Goal: Transaction & Acquisition: Book appointment/travel/reservation

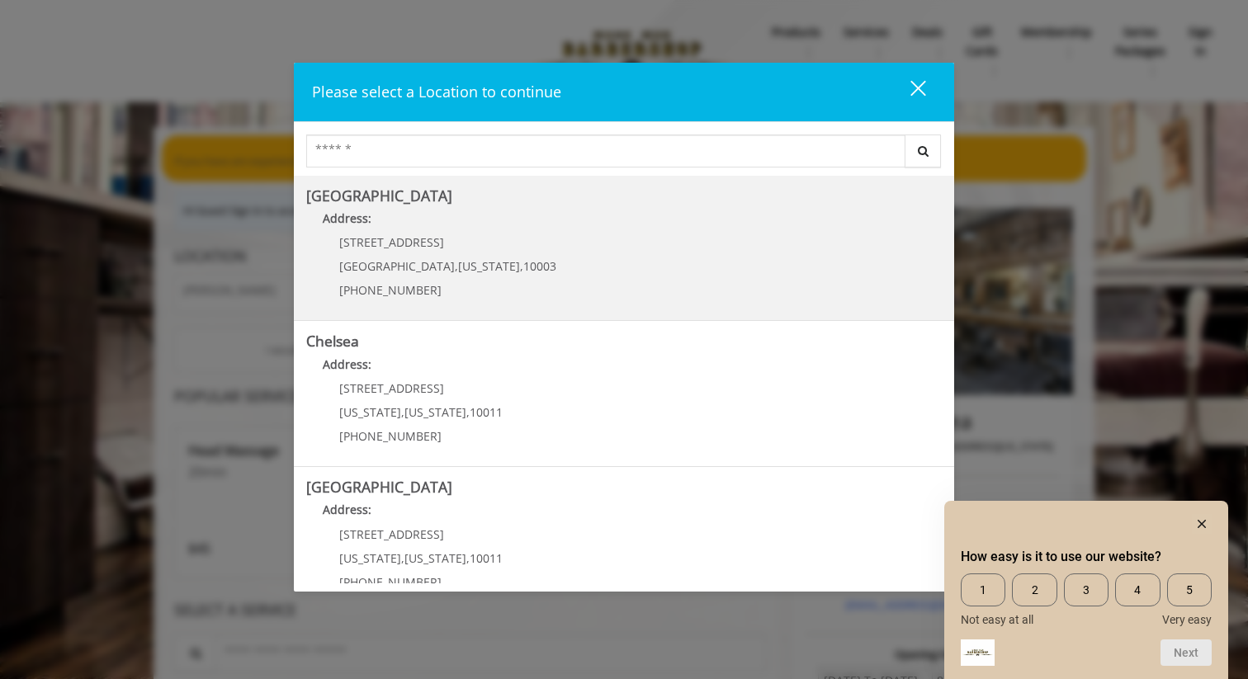
click at [371, 186] on b "Greenwich Village" at bounding box center [379, 196] width 146 height 20
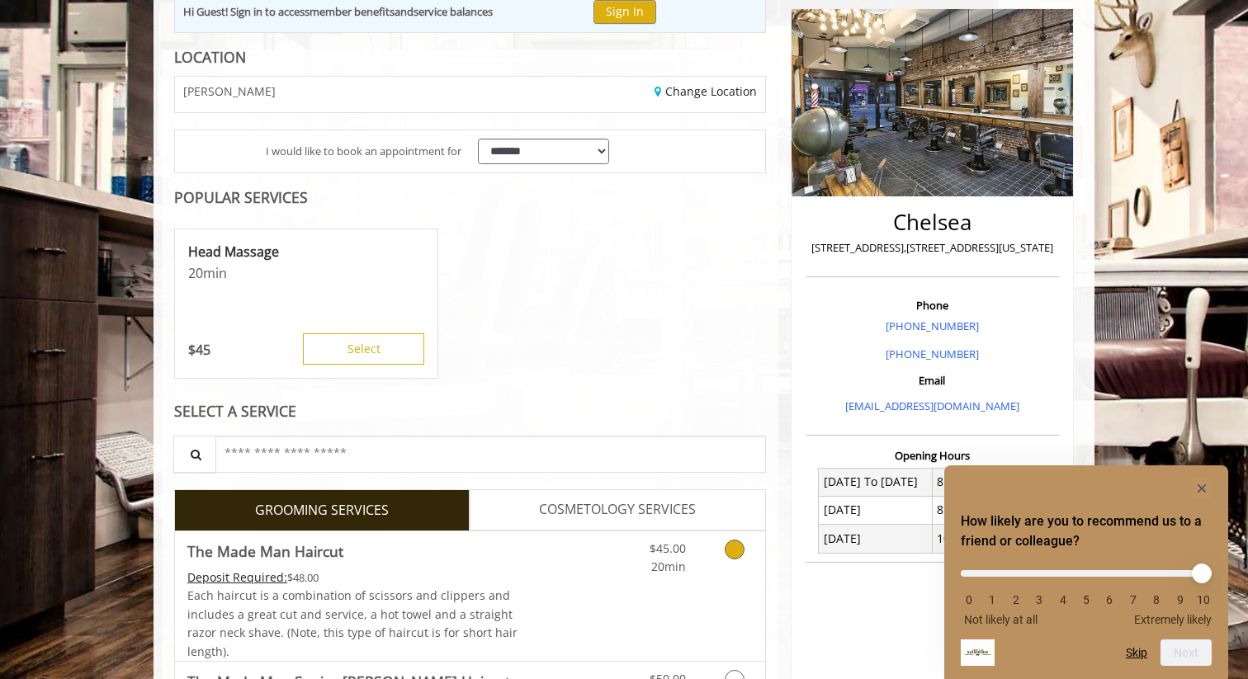
scroll to position [201, 0]
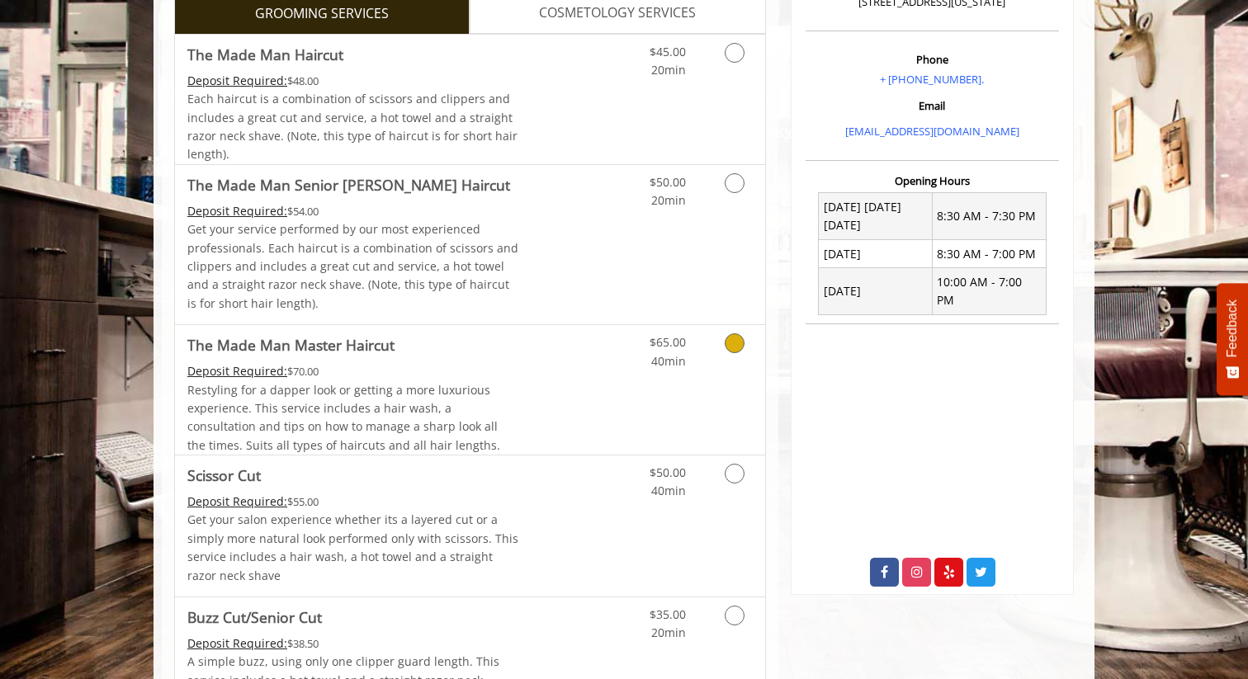
scroll to position [492, 0]
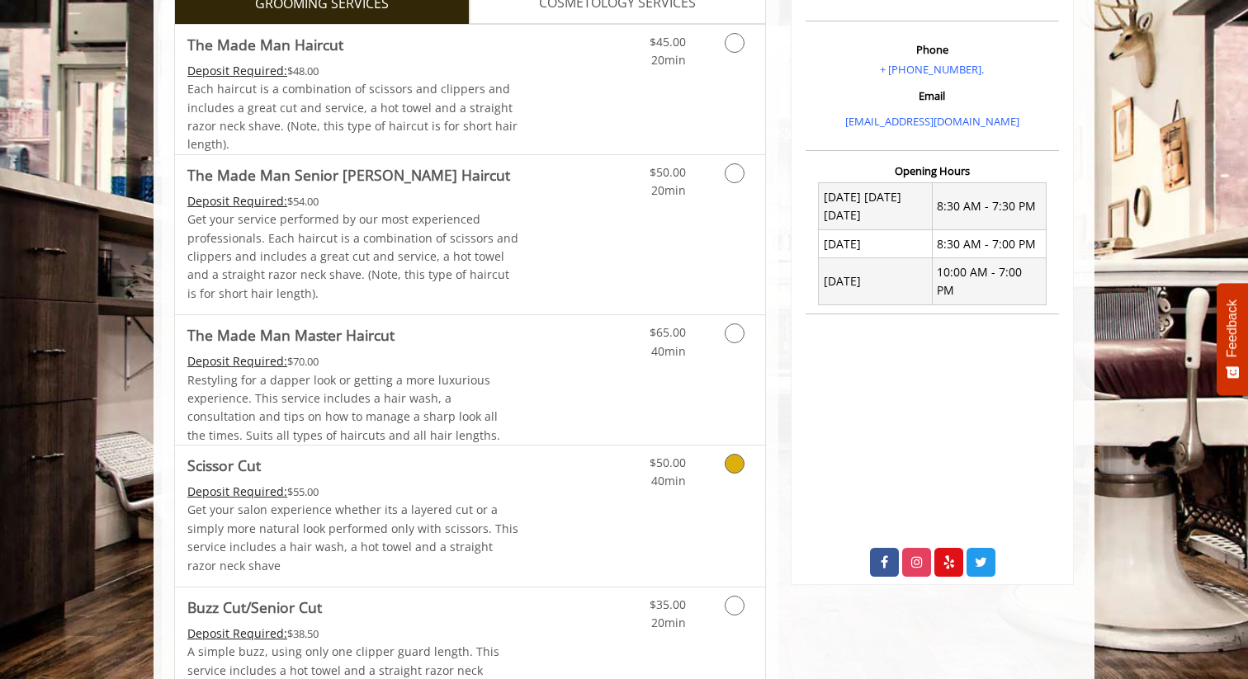
click at [668, 485] on span "40min" at bounding box center [668, 481] width 35 height 16
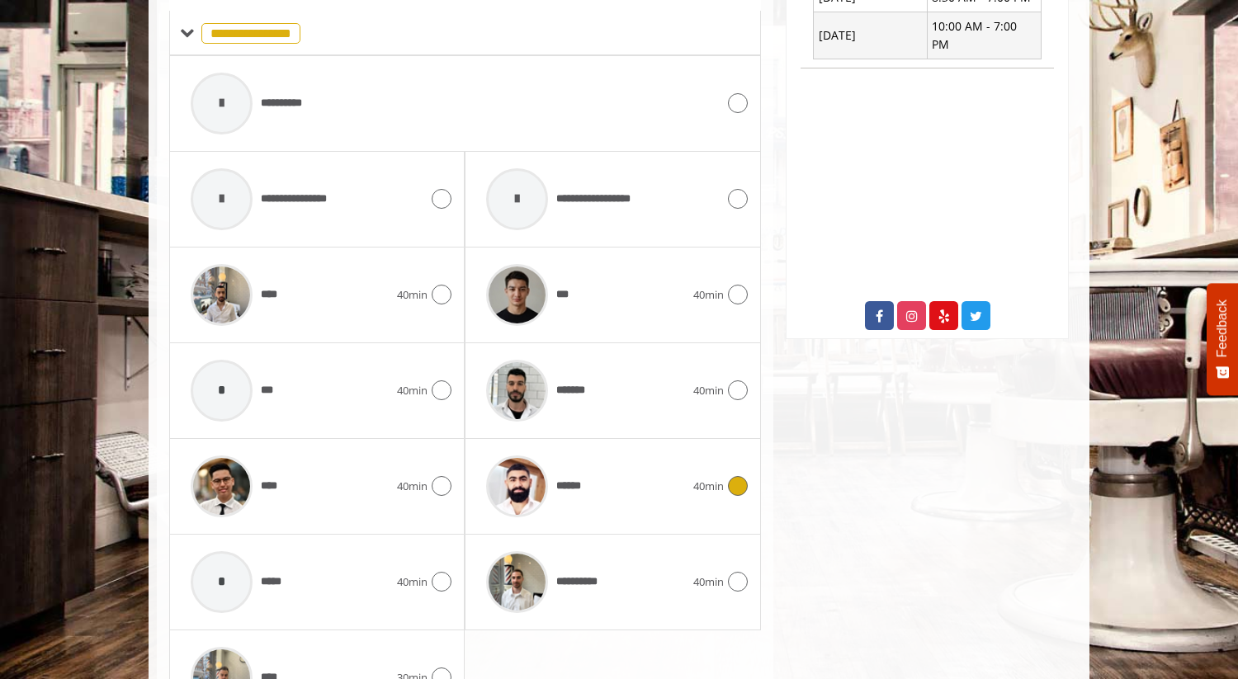
scroll to position [755, 0]
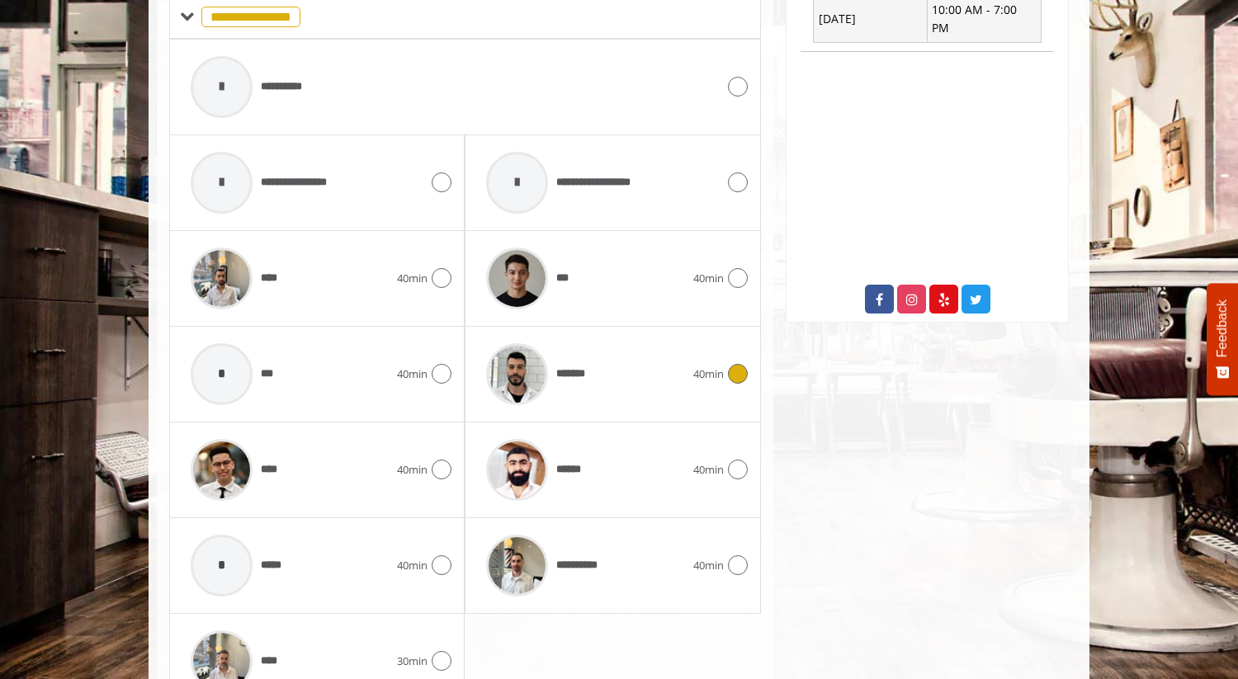
click at [504, 373] on img at bounding box center [517, 374] width 62 height 62
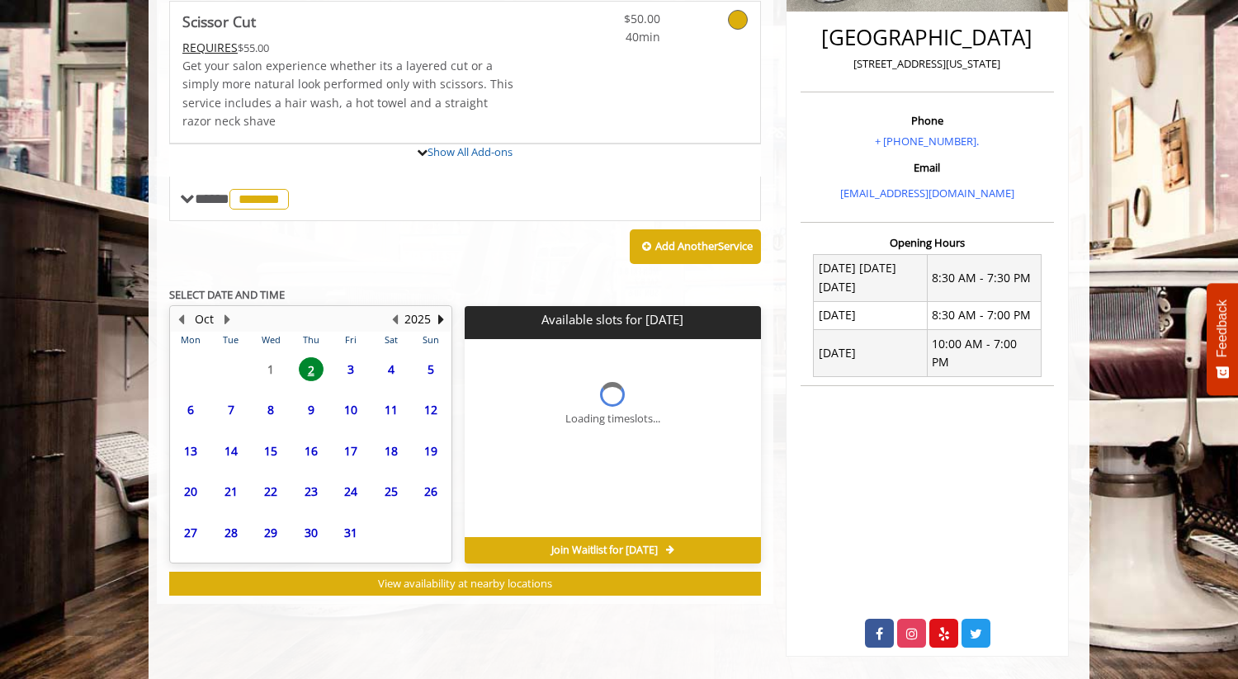
scroll to position [537, 0]
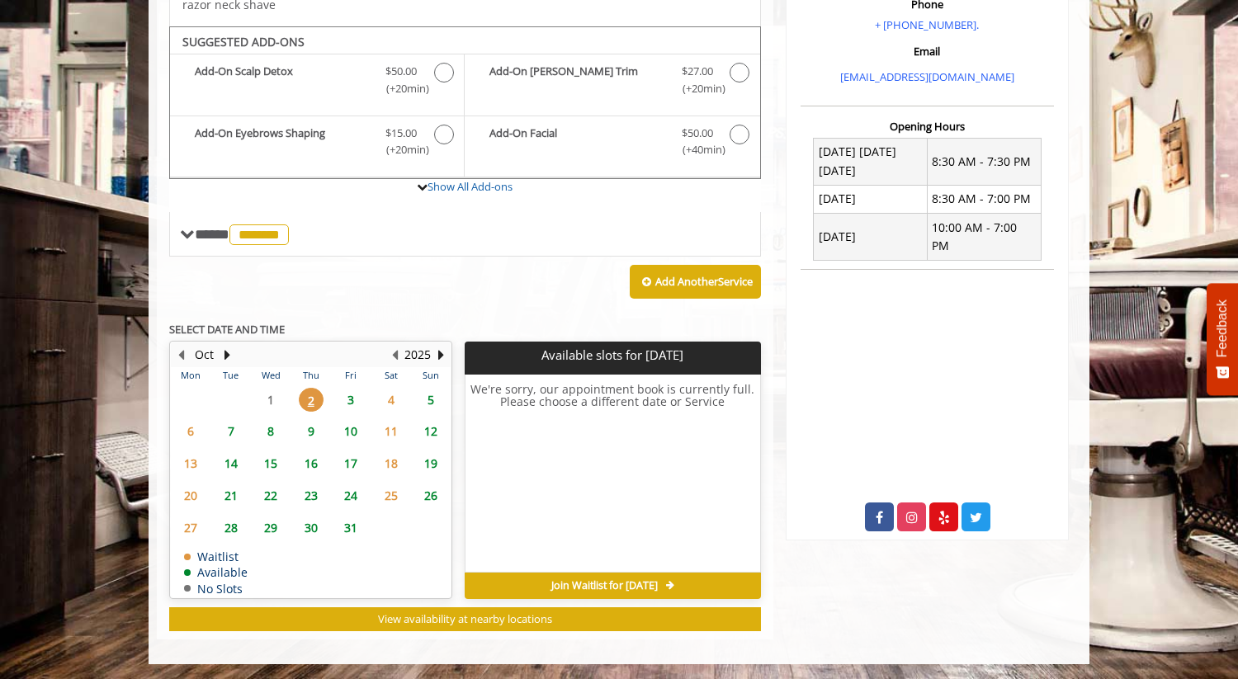
click at [348, 393] on span "3" at bounding box center [350, 400] width 25 height 24
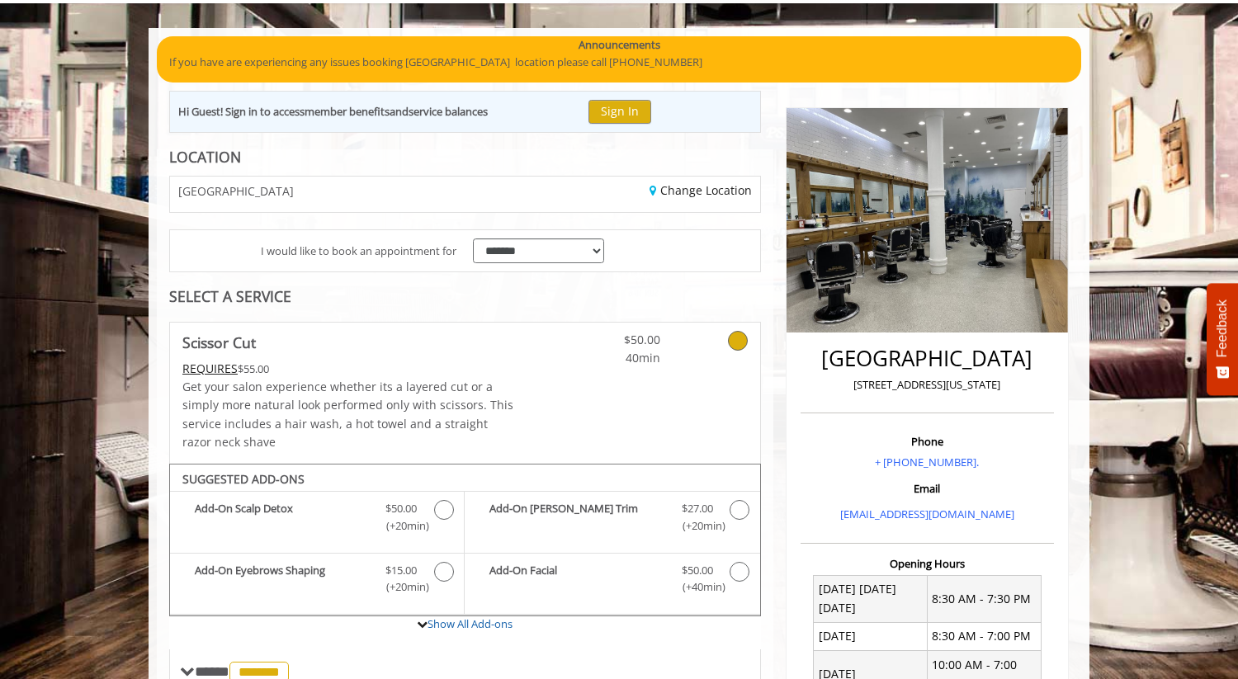
scroll to position [0, 0]
